Goal: Navigation & Orientation: Go to known website

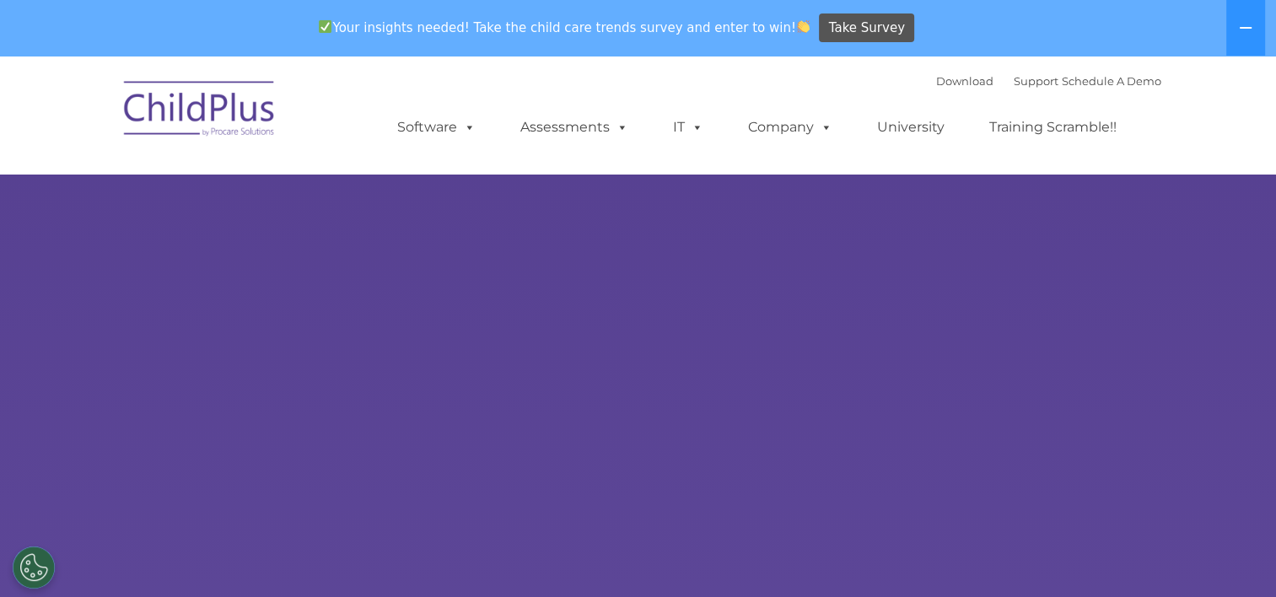
select select "MEDIUM"
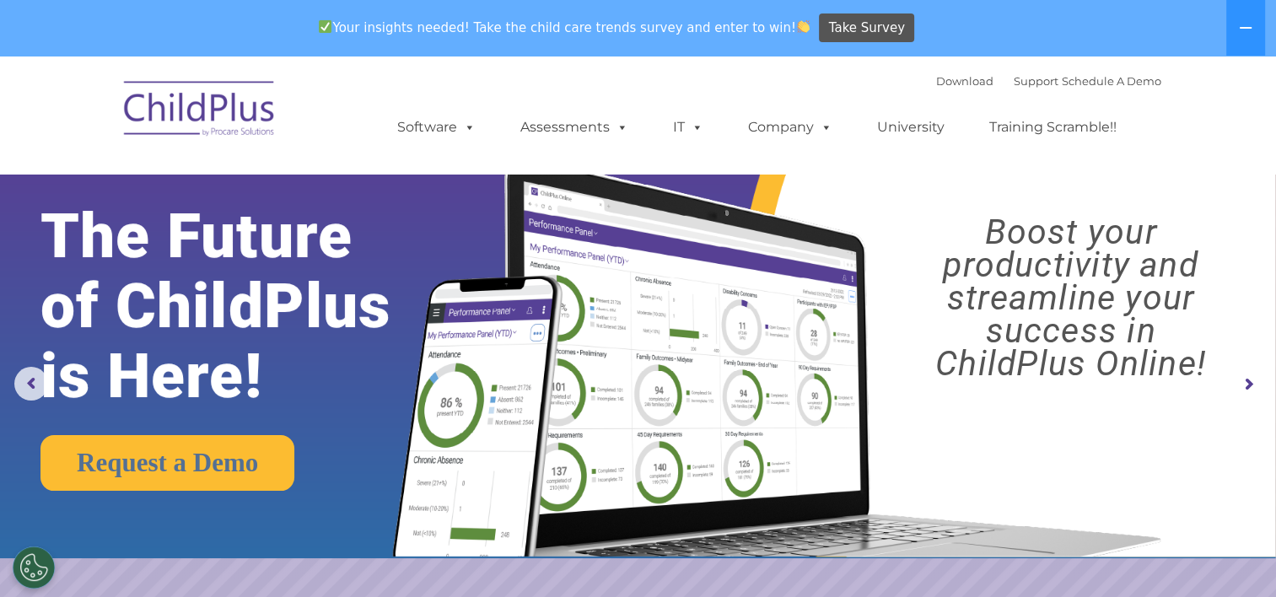
click at [199, 115] on img at bounding box center [200, 111] width 169 height 84
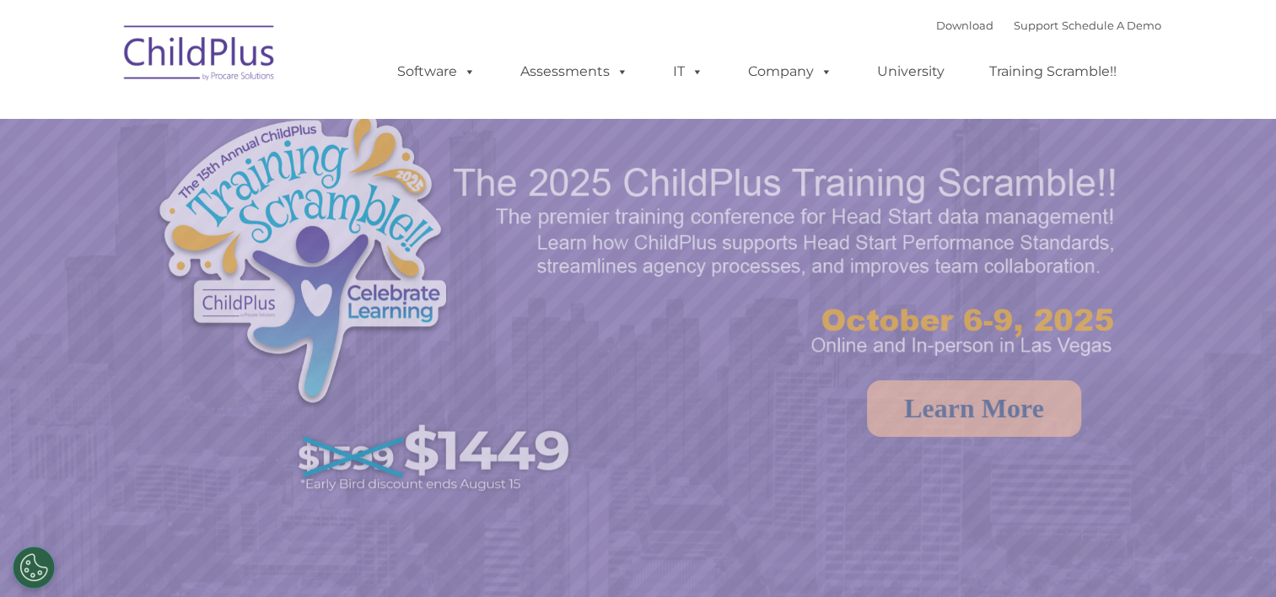
select select "MEDIUM"
